Goal: Task Accomplishment & Management: Manage account settings

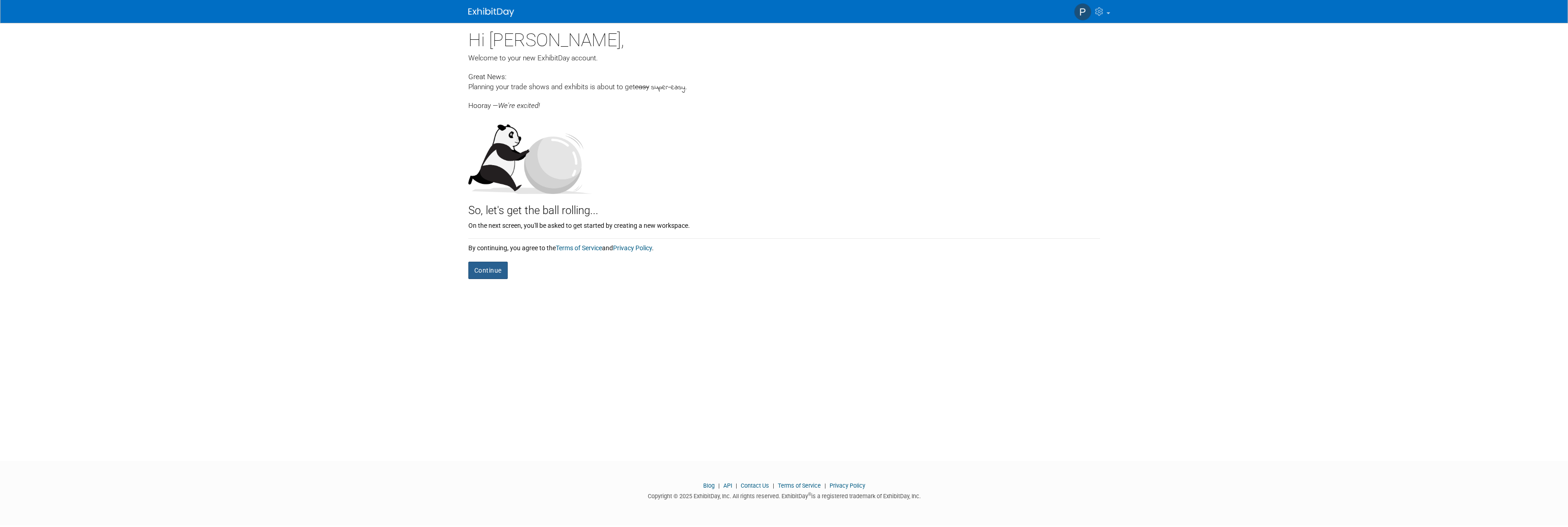
click at [497, 273] on button "Continue" at bounding box center [488, 270] width 40 height 18
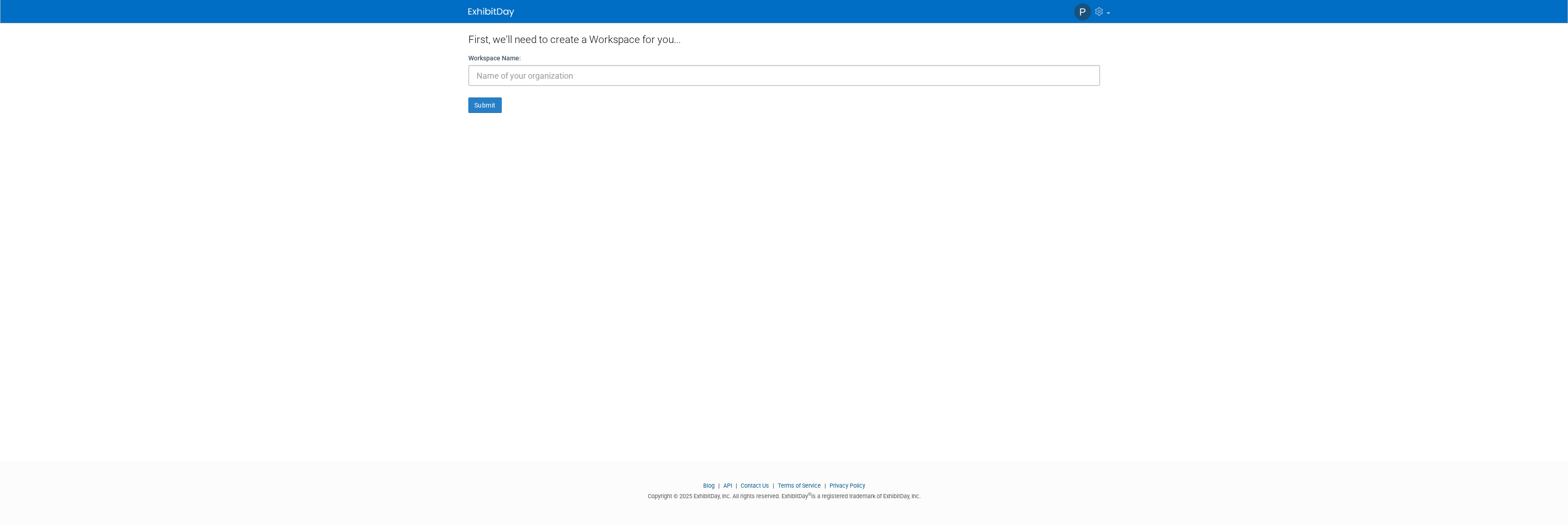
click at [614, 77] on input "text" at bounding box center [784, 75] width 632 height 21
type input "S [PERSON_NAME] Associates"
click at [487, 105] on button "Submit" at bounding box center [485, 105] width 33 height 16
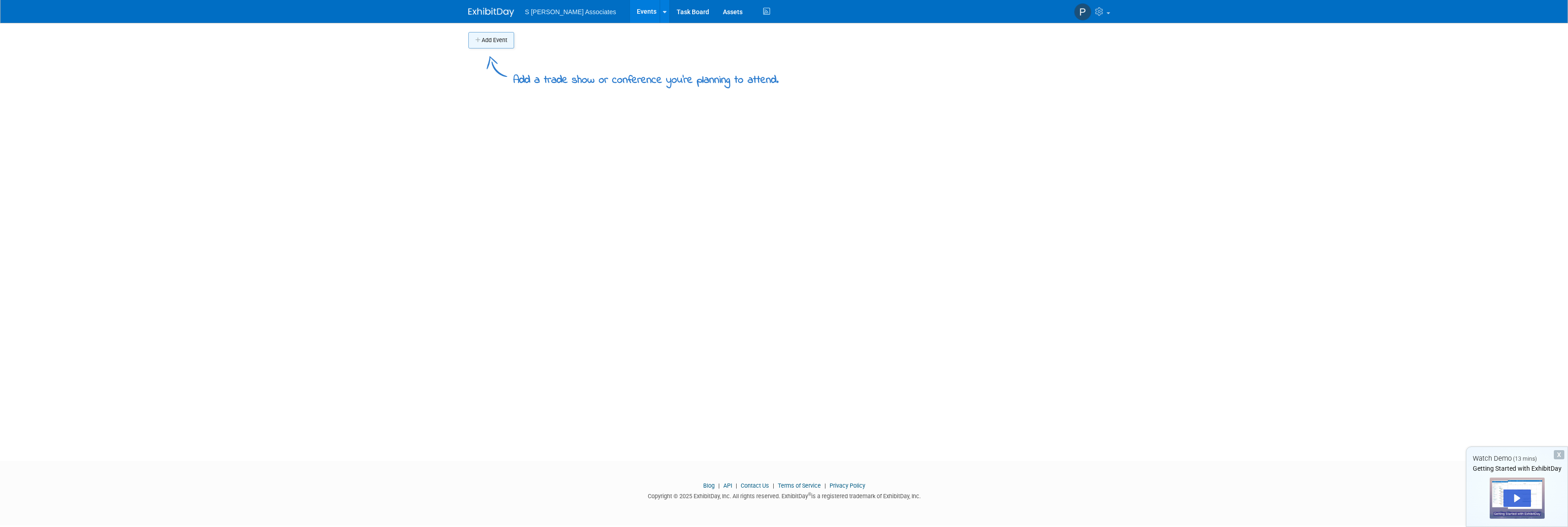
click at [504, 43] on button "Add Event" at bounding box center [491, 40] width 46 height 16
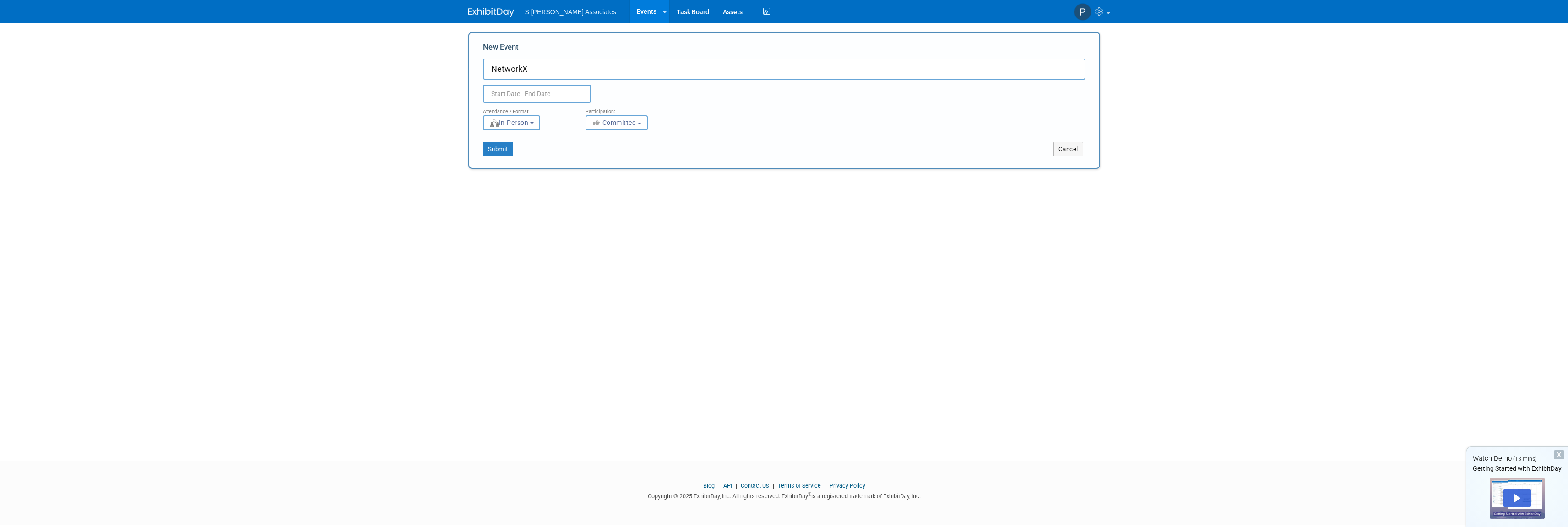
type input "NetworkX"
click at [543, 92] on input "text" at bounding box center [536, 94] width 108 height 18
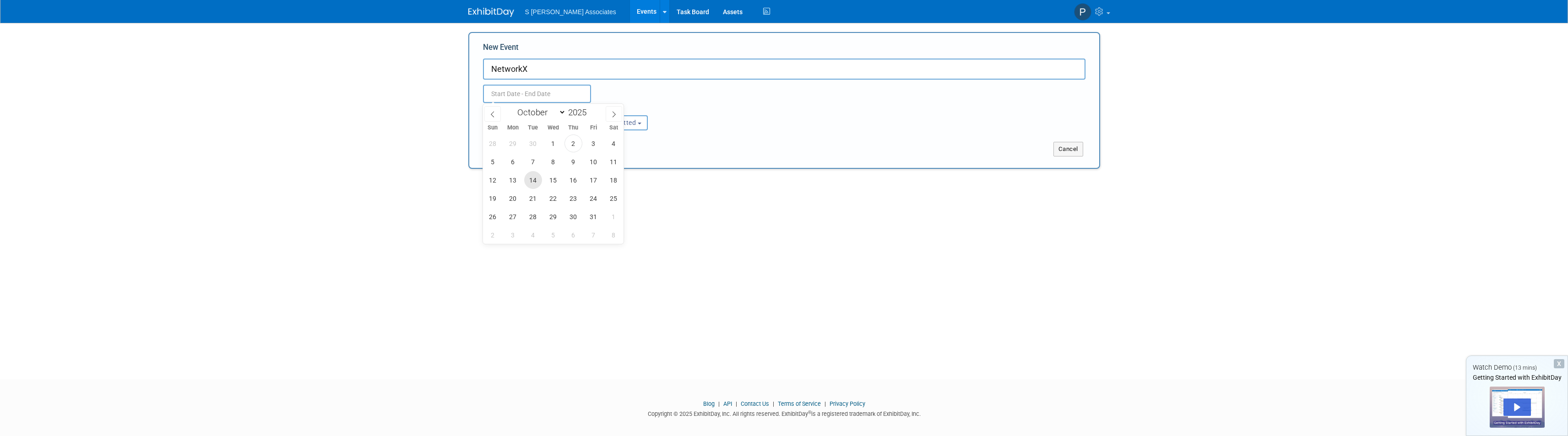
click at [531, 179] on span "14" at bounding box center [533, 179] width 18 height 18
click at [581, 182] on span "16" at bounding box center [573, 179] width 18 height 18
type input "Oct 14, 2025 to Oct 16, 2025"
click at [500, 150] on button "Submit" at bounding box center [498, 149] width 30 height 15
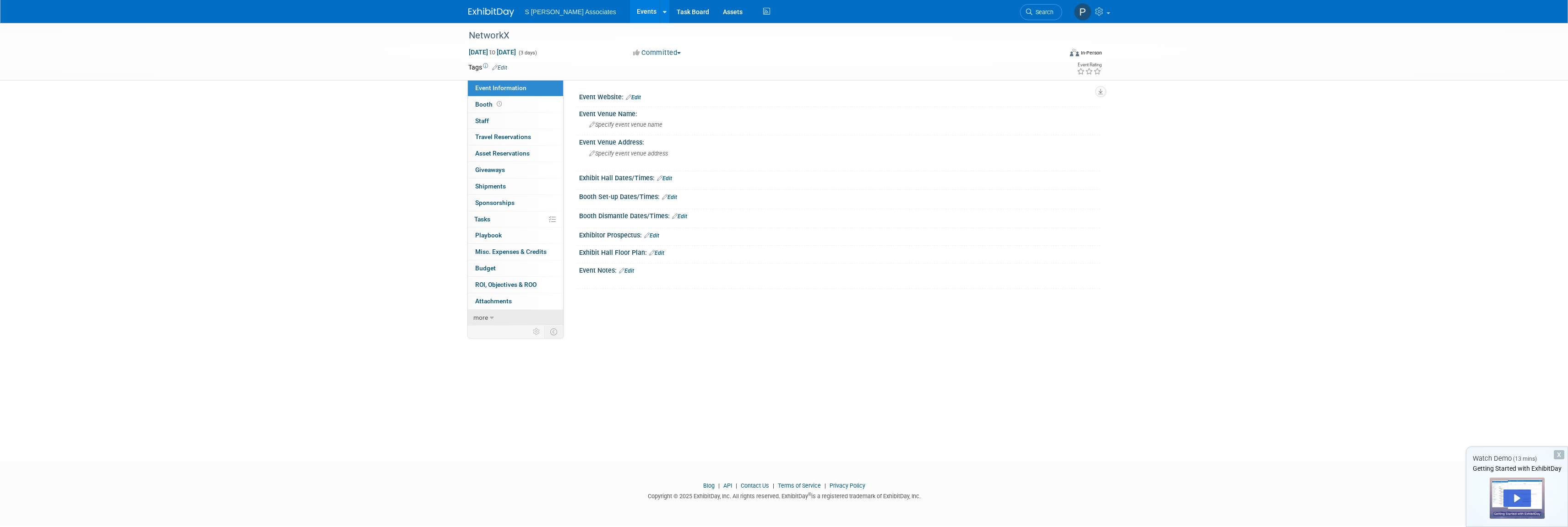
click at [477, 320] on span "more" at bounding box center [481, 318] width 15 height 7
click at [479, 105] on span "Booth" at bounding box center [489, 104] width 29 height 7
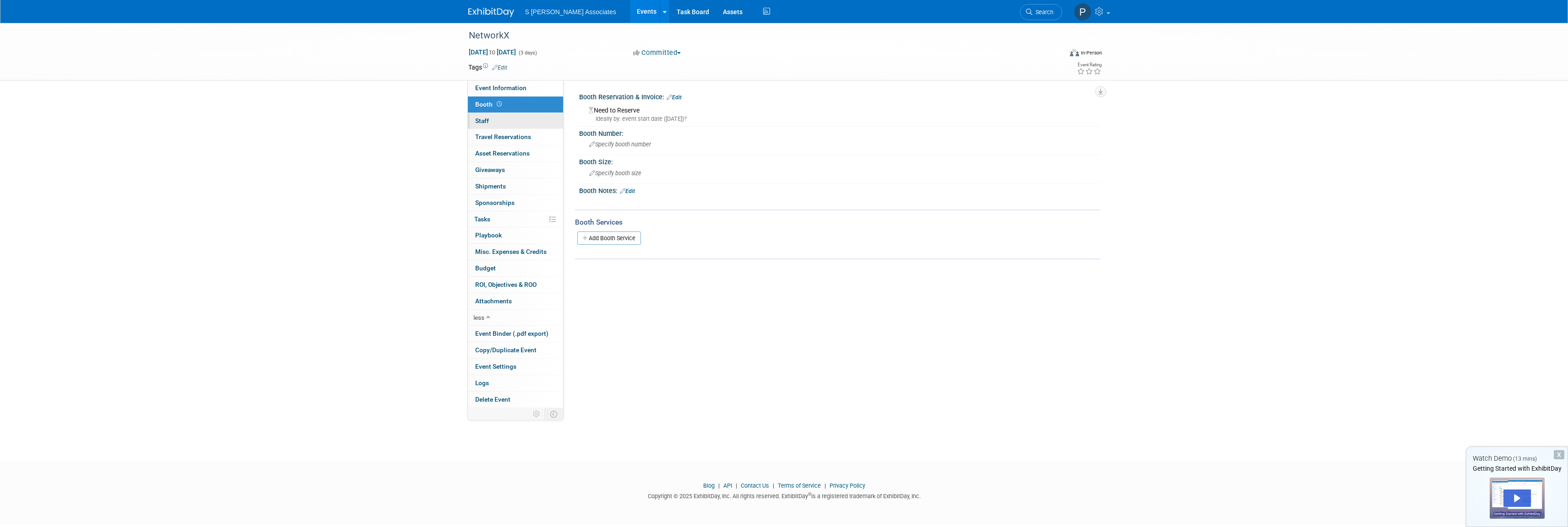
click at [484, 122] on span "Staff 0" at bounding box center [482, 121] width 14 height 7
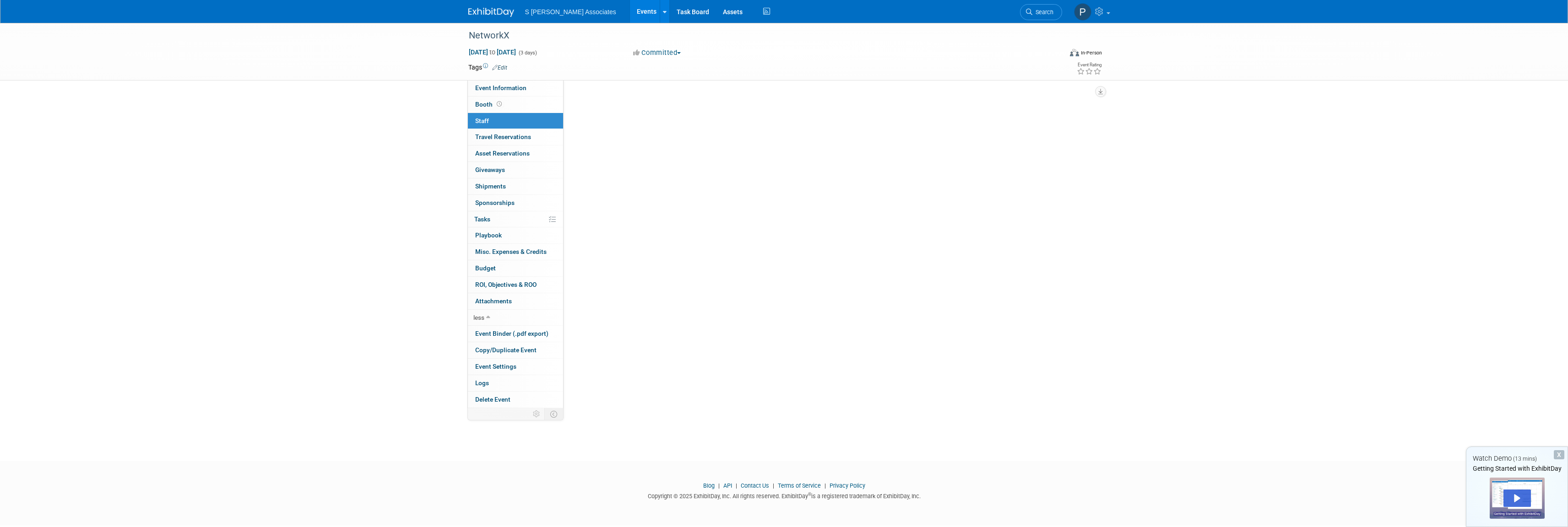
click at [484, 122] on span "Staff 0" at bounding box center [482, 121] width 14 height 7
click at [520, 138] on span "Travel Reservations 0" at bounding box center [503, 137] width 56 height 7
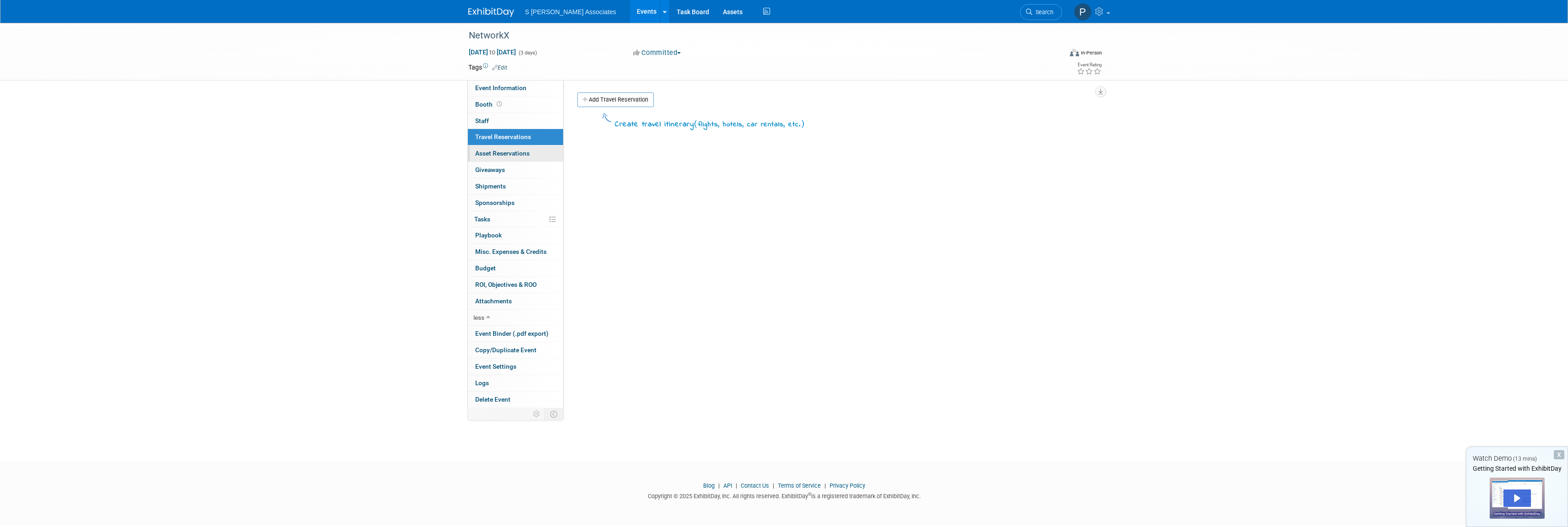
click at [520, 154] on span "Asset Reservations 0" at bounding box center [503, 153] width 55 height 7
click at [492, 171] on span "Giveaways 0" at bounding box center [490, 170] width 30 height 7
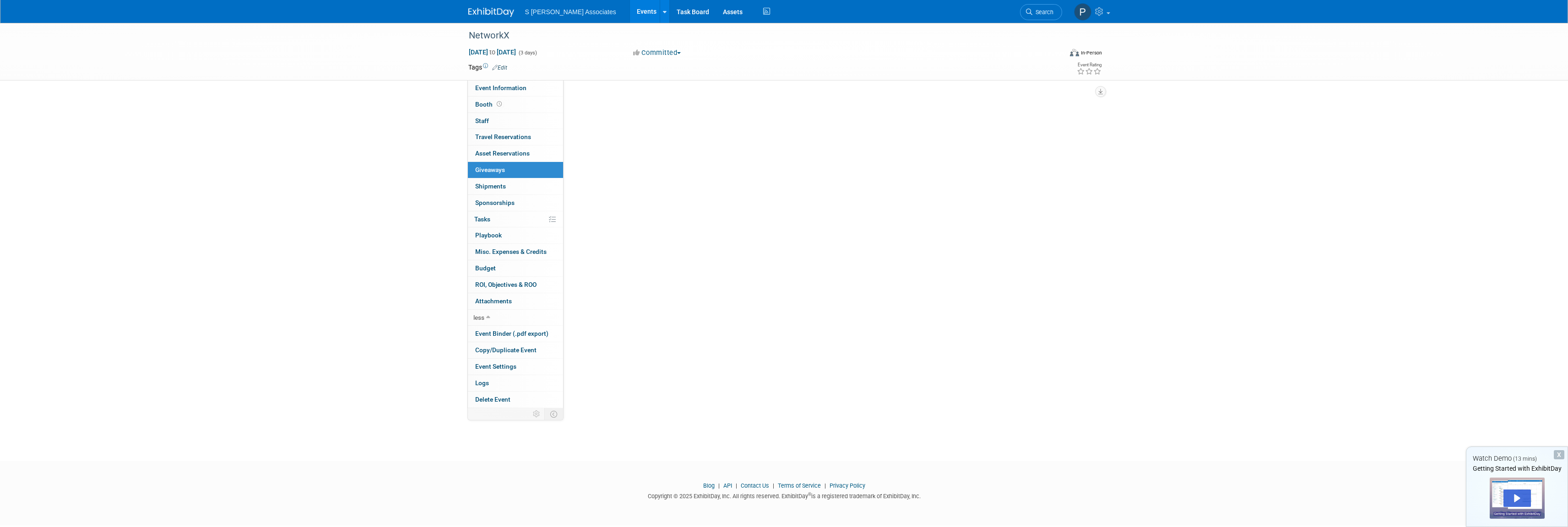
click at [492, 171] on span "Giveaways 0" at bounding box center [490, 170] width 30 height 7
click at [493, 187] on span "Shipments 0" at bounding box center [491, 186] width 30 height 7
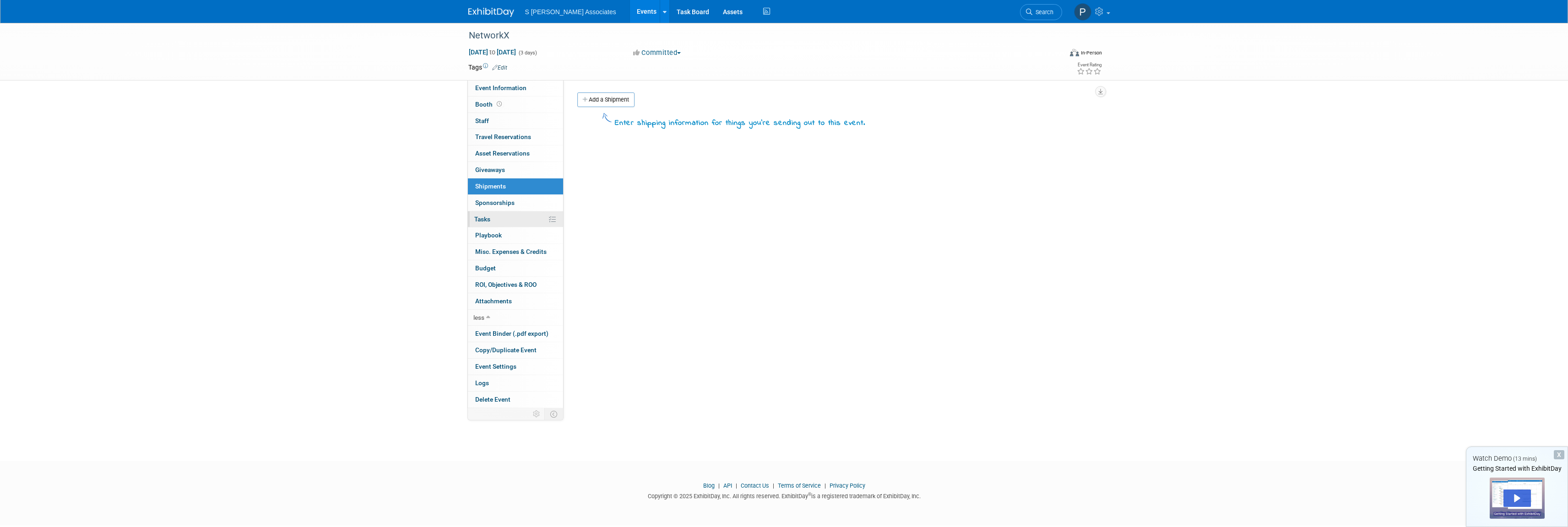
click at [482, 220] on span "Tasks 0%" at bounding box center [482, 219] width 16 height 7
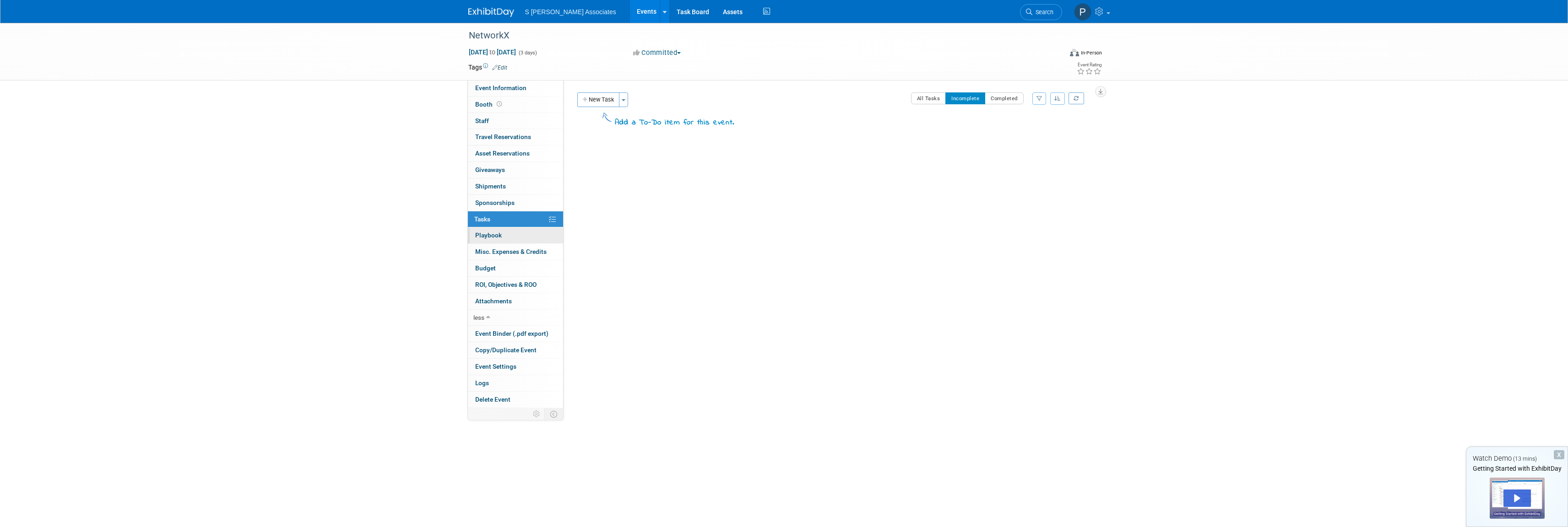
click at [481, 236] on span "Playbook 0" at bounding box center [489, 236] width 27 height 7
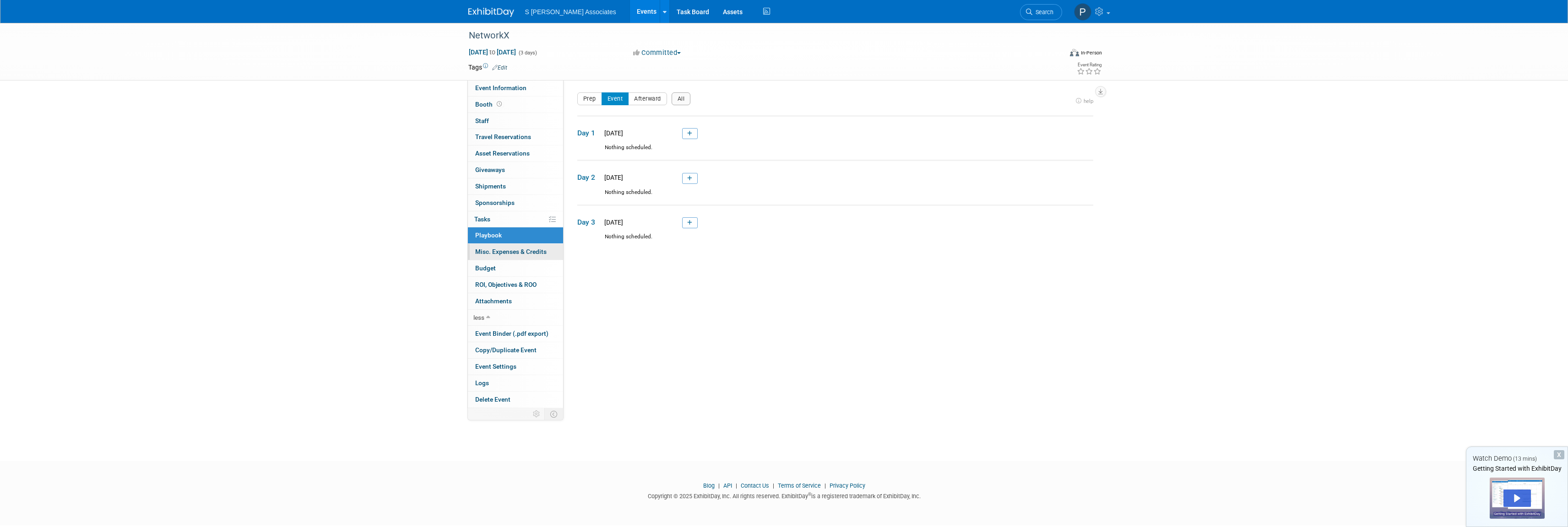
click at [483, 253] on span "Misc. Expenses & Credits 0" at bounding box center [511, 252] width 71 height 7
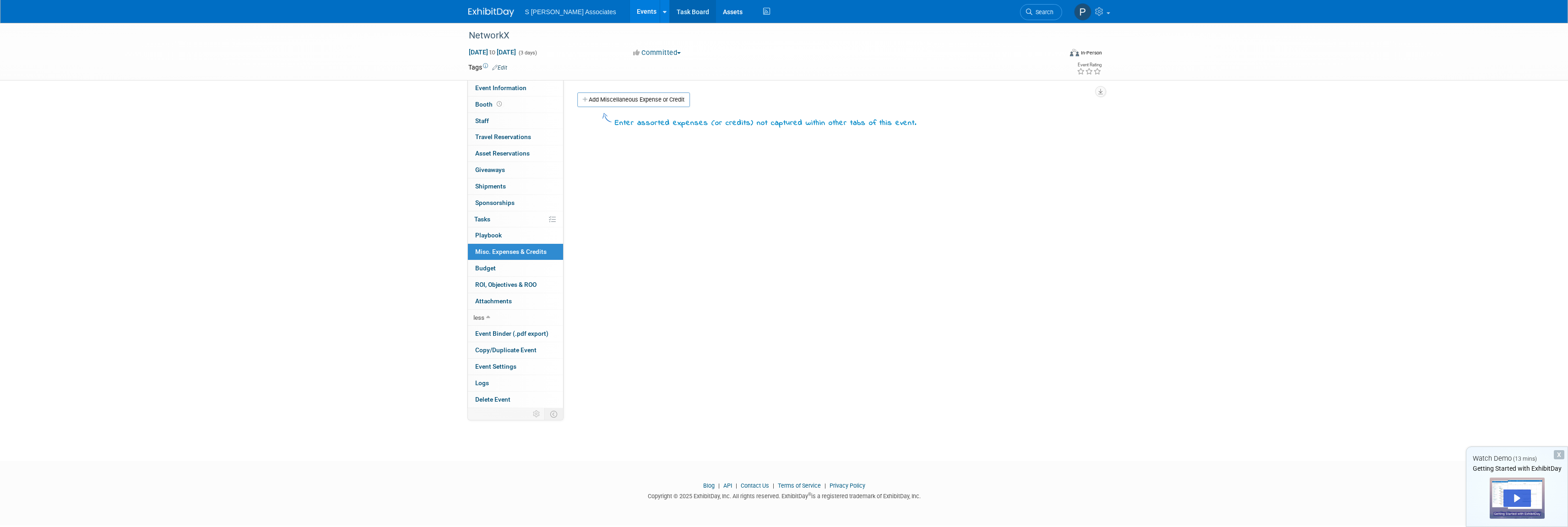
click at [670, 14] on link "Task Board" at bounding box center [693, 12] width 46 height 23
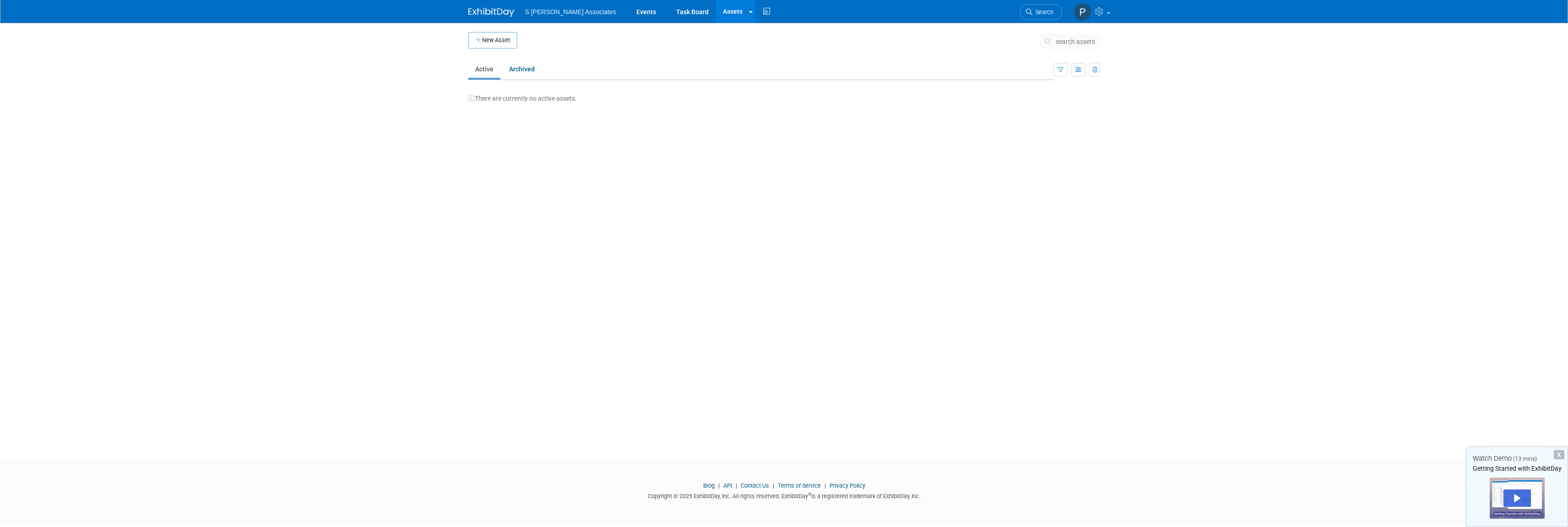
click at [506, 12] on img at bounding box center [491, 12] width 46 height 9
